Goal: Transaction & Acquisition: Purchase product/service

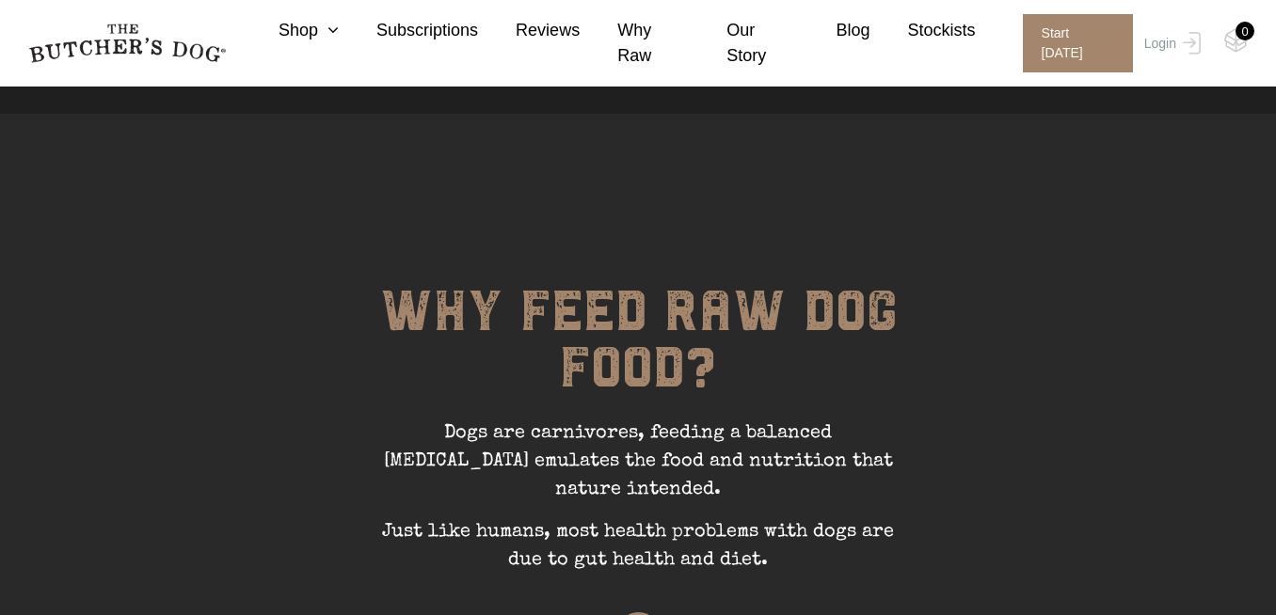
scroll to position [16, 0]
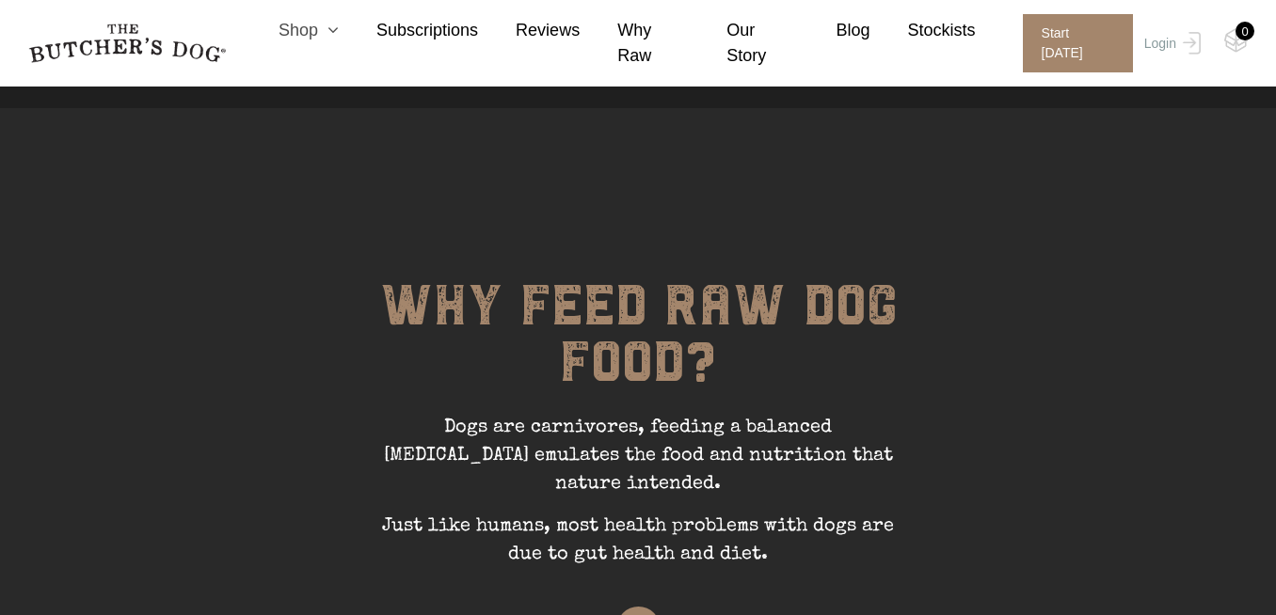
click at [339, 39] on icon at bounding box center [328, 30] width 21 height 17
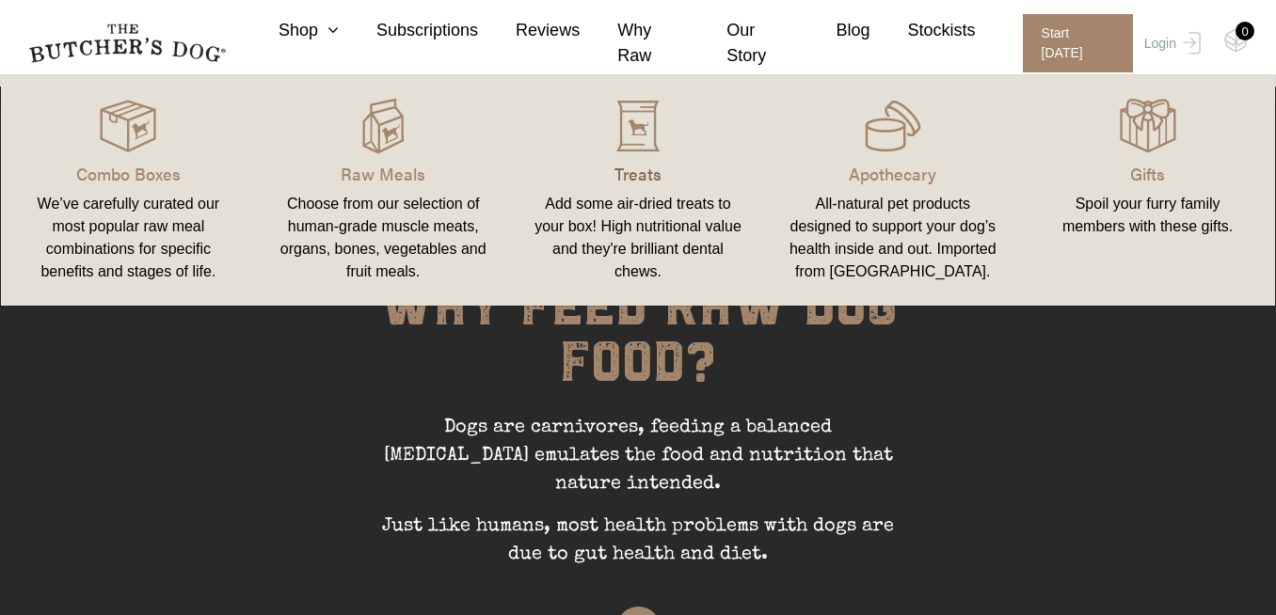
click at [657, 162] on p "Treats" at bounding box center [639, 173] width 210 height 25
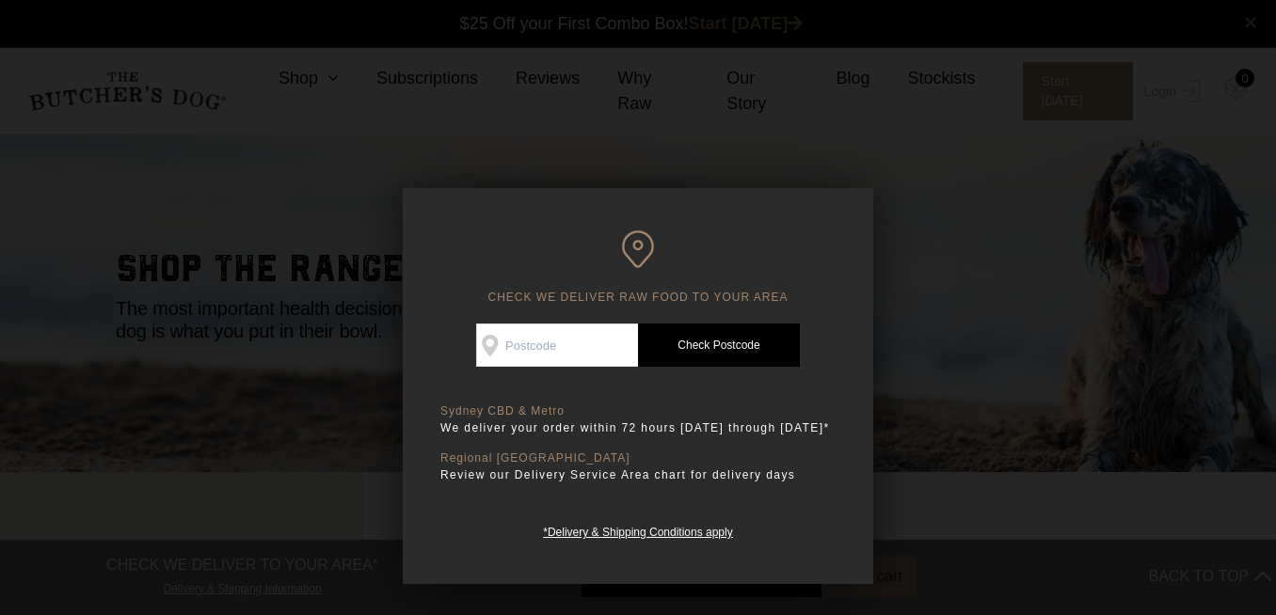
scroll to position [1, 0]
click at [581, 344] on input "Check Availability At" at bounding box center [557, 345] width 162 height 43
type input "2110"
click at [741, 346] on link "Check Postcode" at bounding box center [719, 345] width 162 height 43
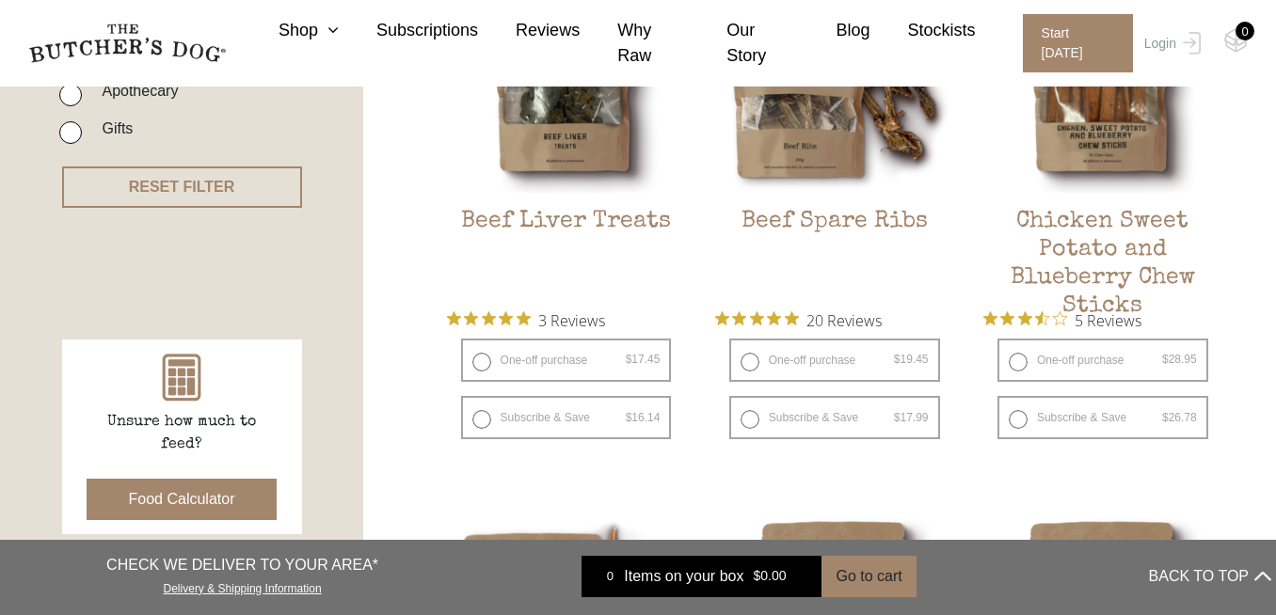
scroll to position [640, 0]
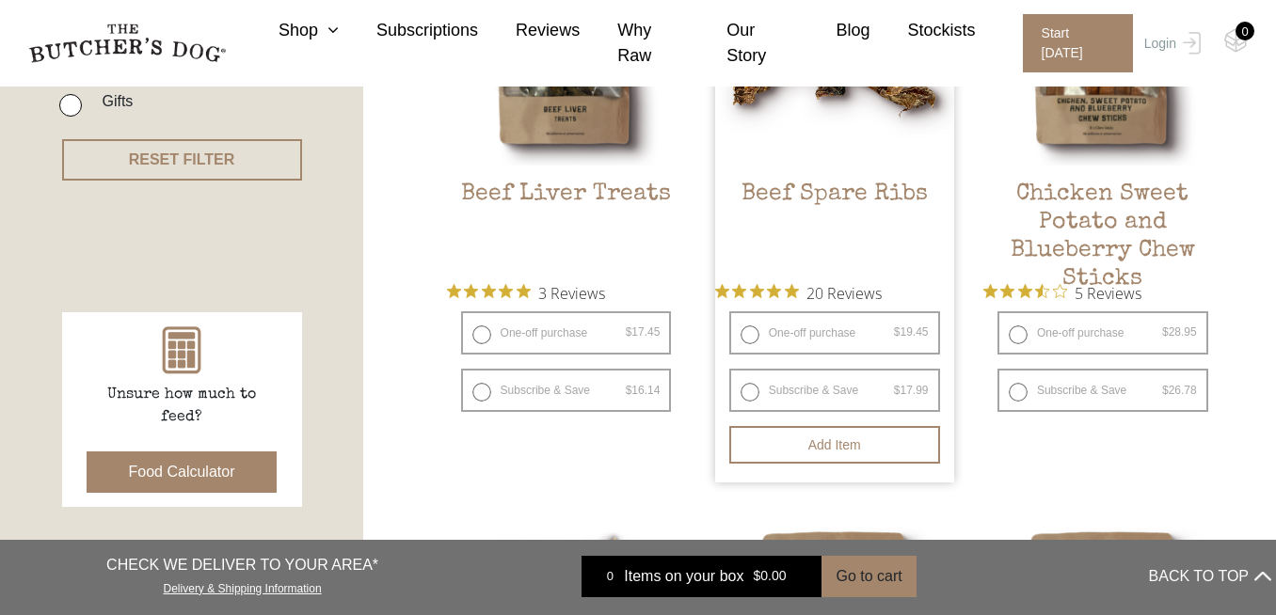
click at [753, 338] on label "One-off purchase $ 19.45 — or subscribe and save 7.5%" at bounding box center [834, 332] width 211 height 43
radio input "true"
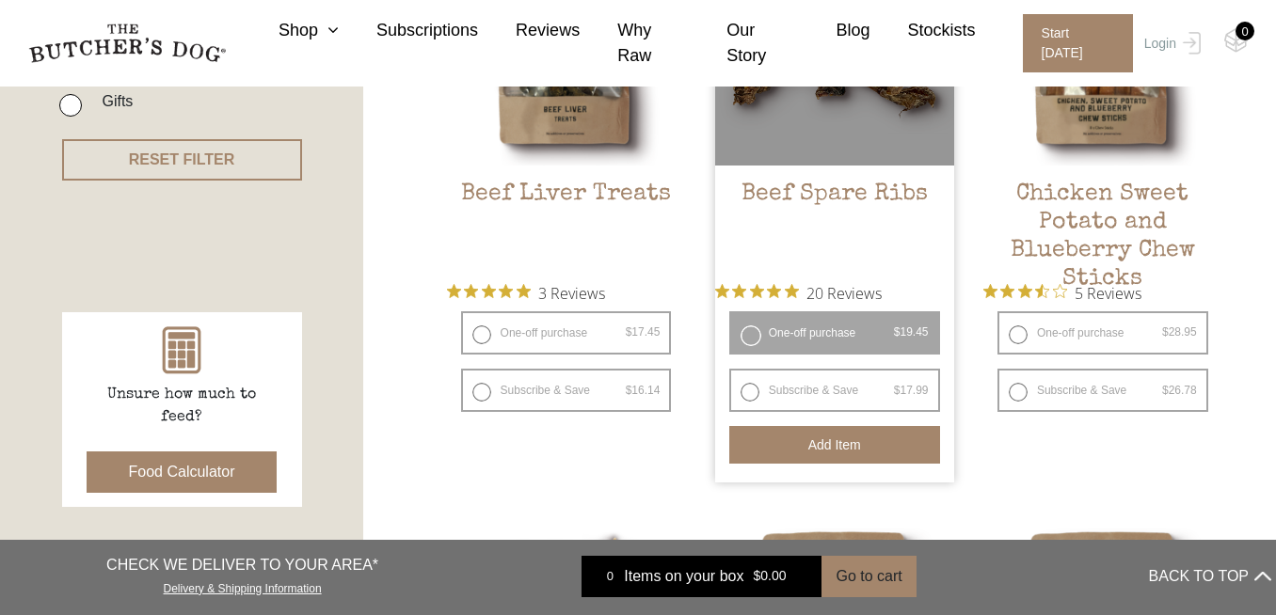
click at [879, 444] on button "Add item" at bounding box center [834, 445] width 211 height 38
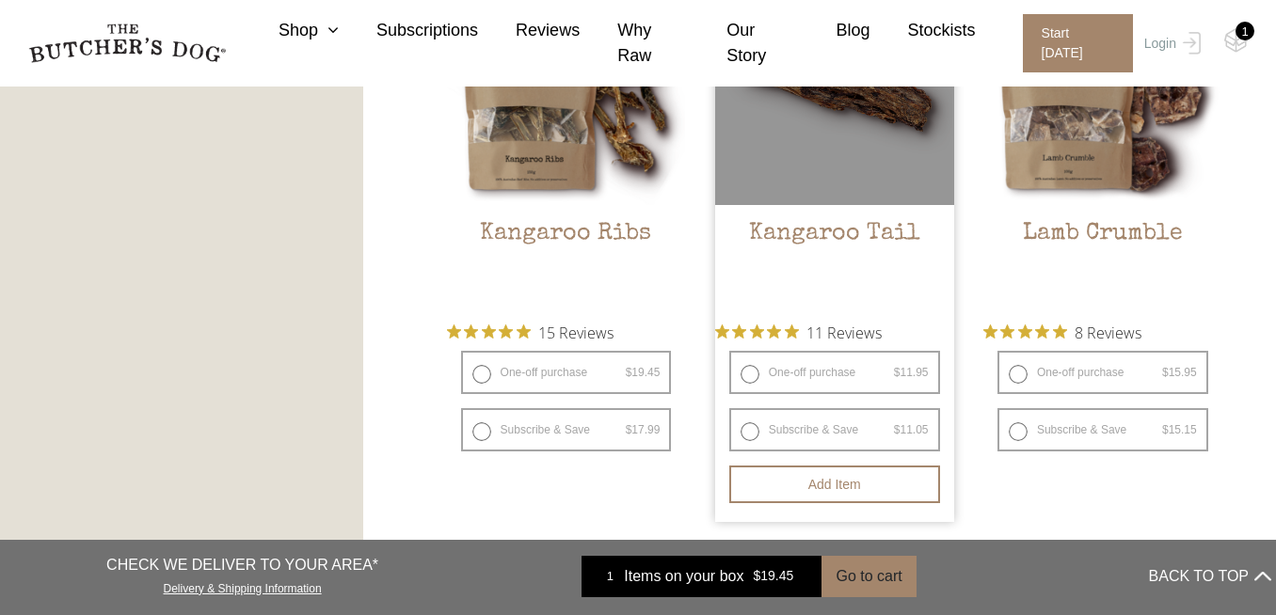
scroll to position [1775, 0]
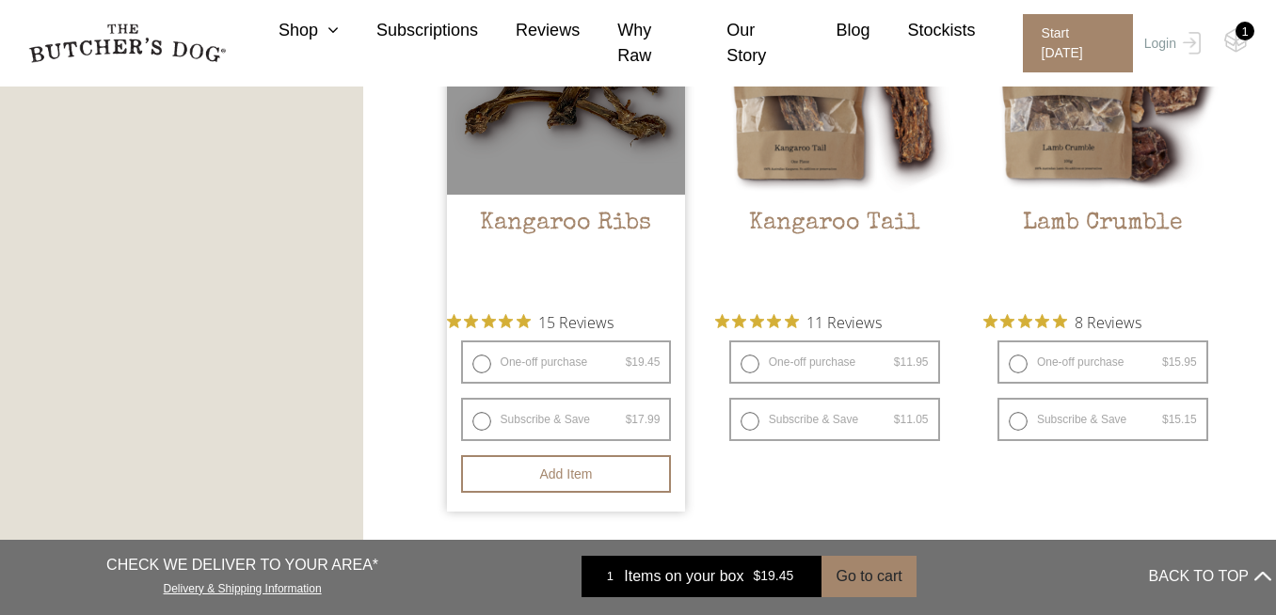
click at [488, 366] on label "One-off purchase $ 19.45 — or subscribe and save 7.5%" at bounding box center [566, 362] width 211 height 43
radio input "true"
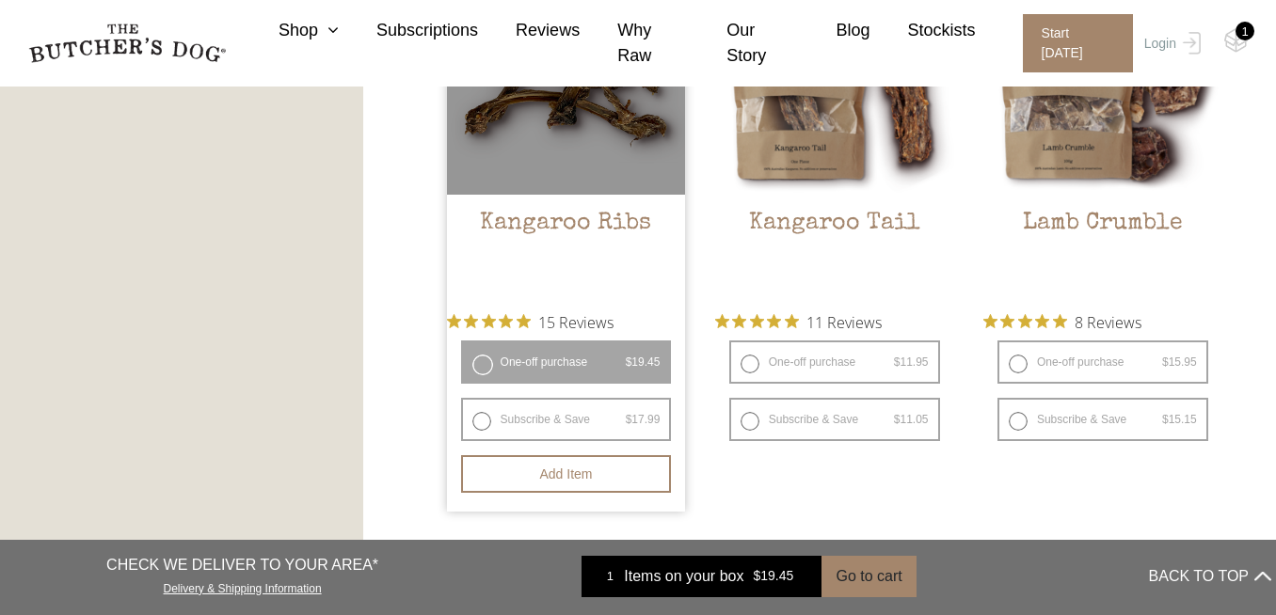
radio input "false"
click at [532, 475] on button "Add item" at bounding box center [566, 474] width 211 height 38
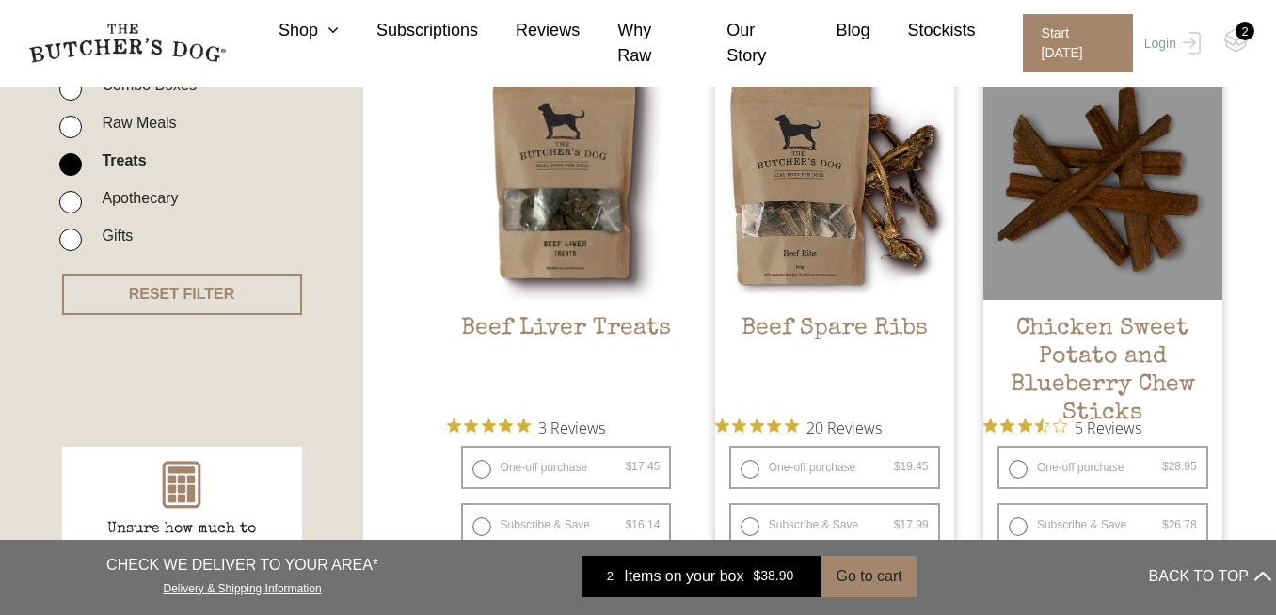
scroll to position [446, 0]
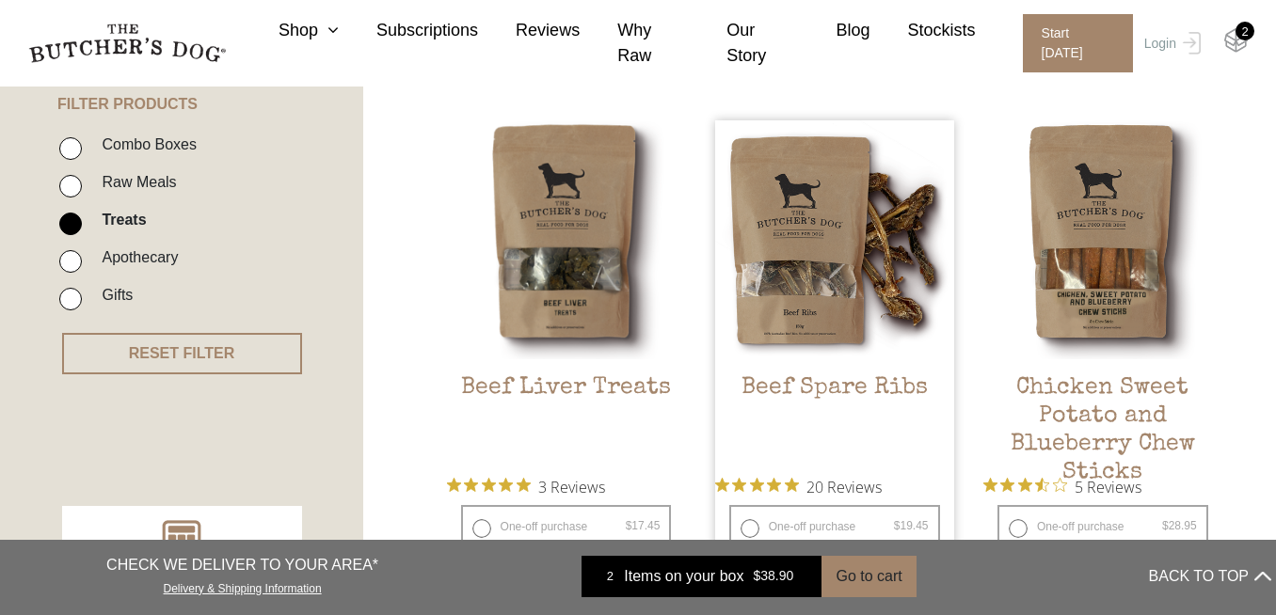
click at [1239, 41] on img at bounding box center [1236, 40] width 24 height 24
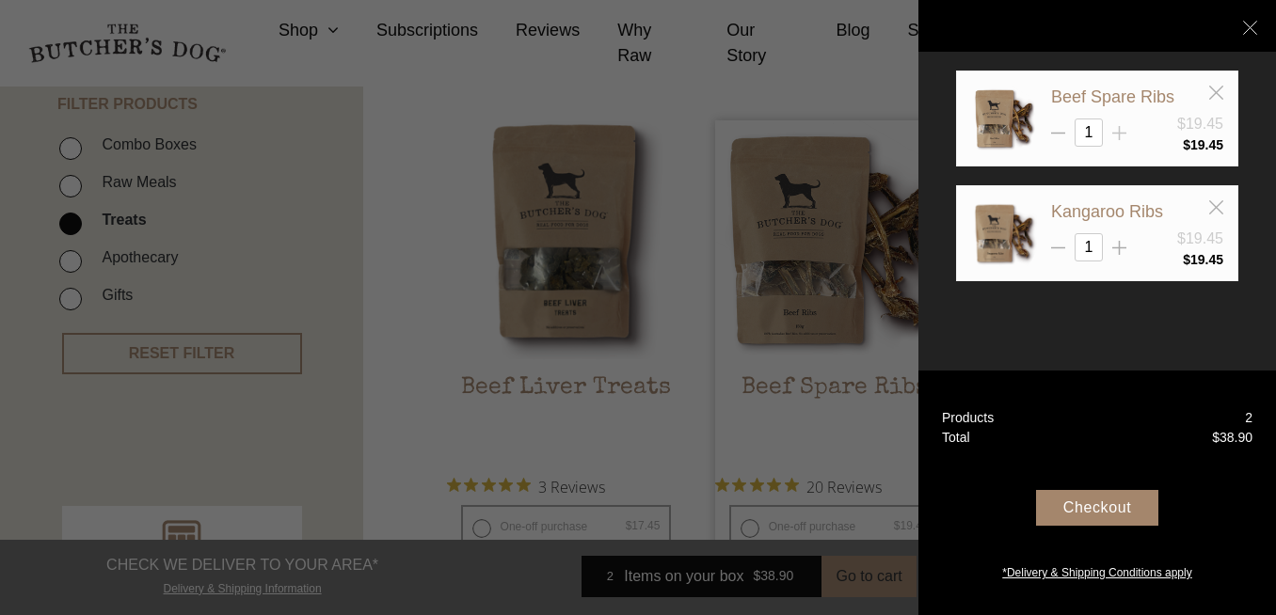
click at [1122, 131] on icon at bounding box center [1119, 133] width 14 height 14
type input "3"
click at [1127, 238] on div "1" at bounding box center [1137, 247] width 172 height 28
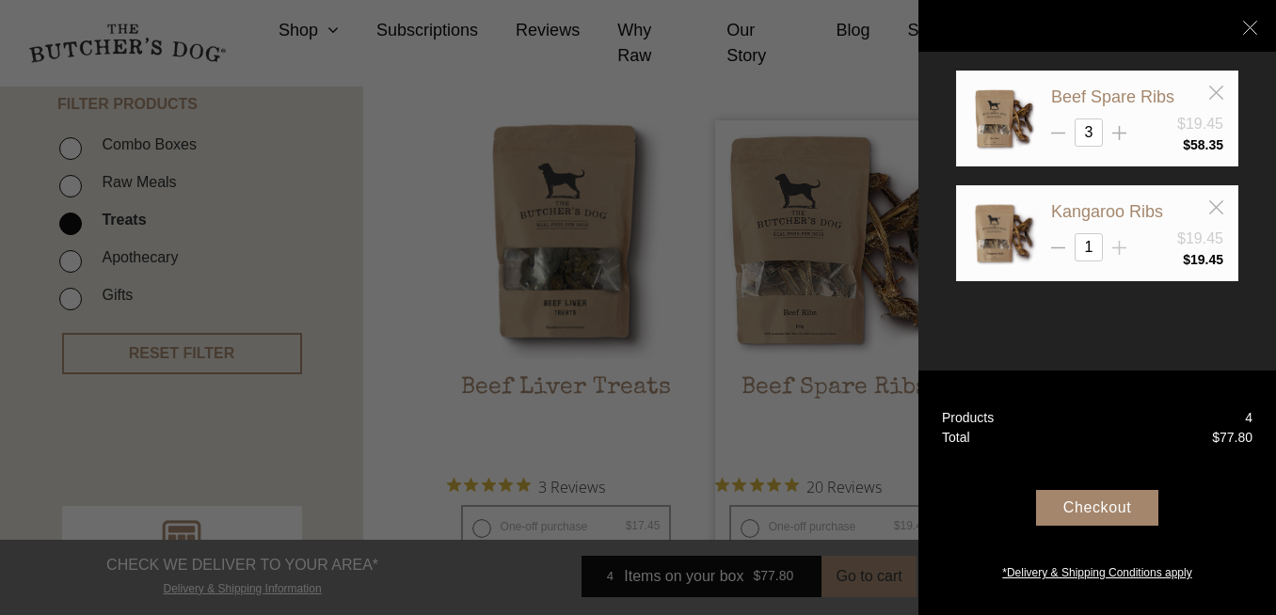
click at [1120, 244] on icon at bounding box center [1119, 248] width 14 height 14
type input "3"
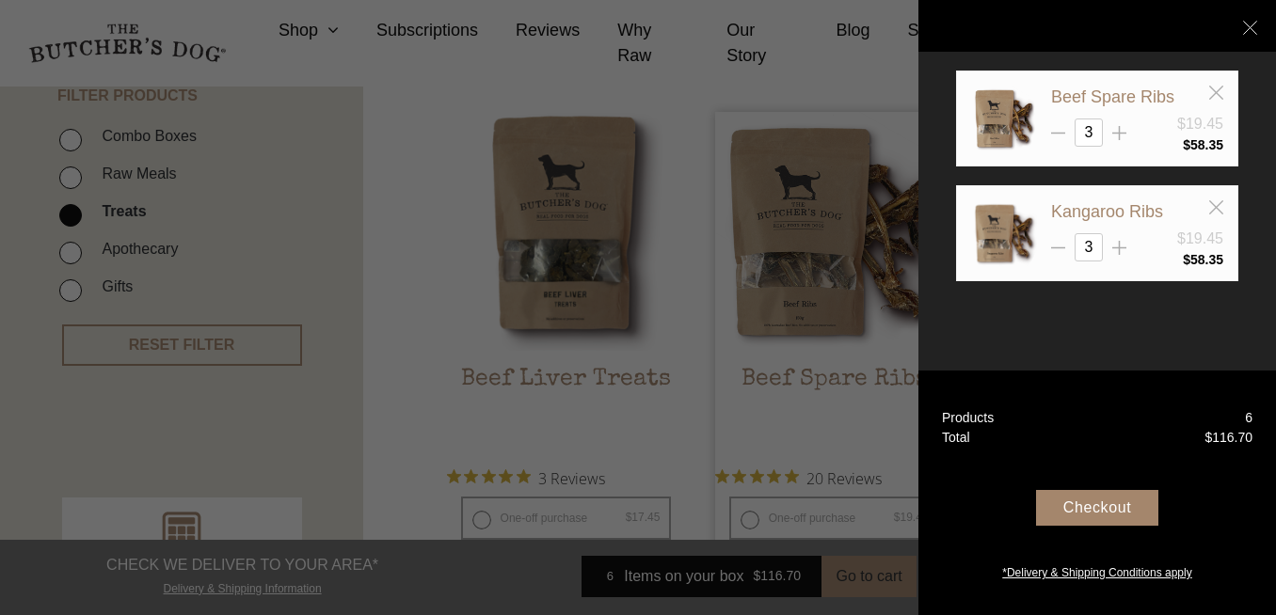
scroll to position [461, 0]
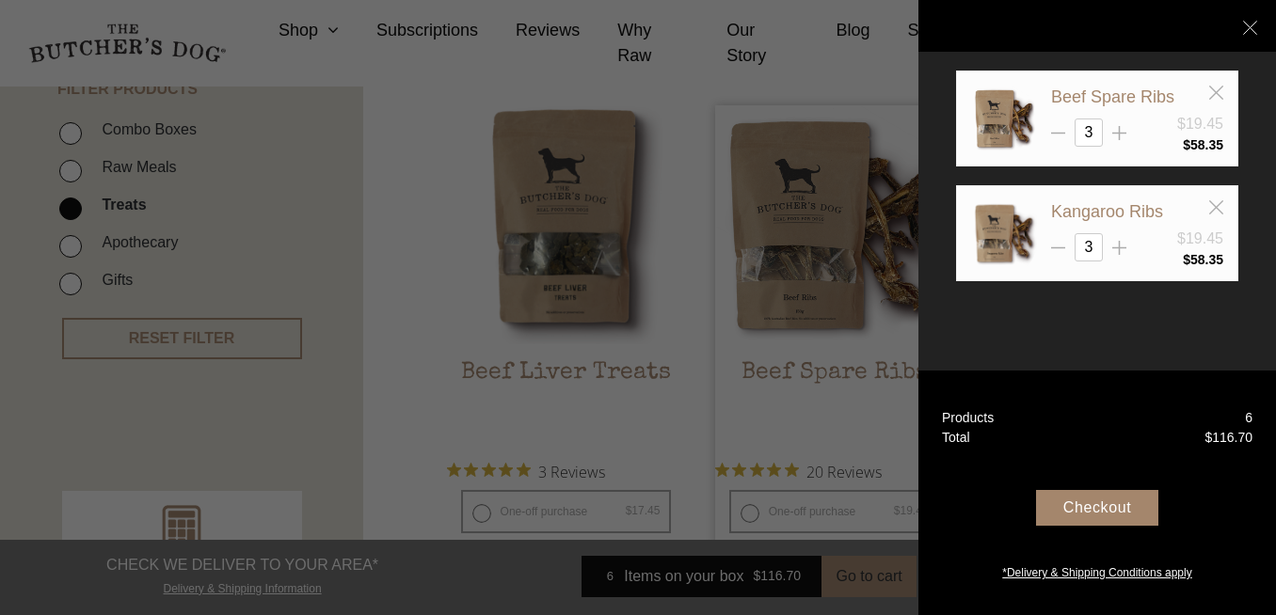
click at [1097, 507] on div "Checkout" at bounding box center [1097, 508] width 122 height 36
